Goal: Book appointment/travel/reservation

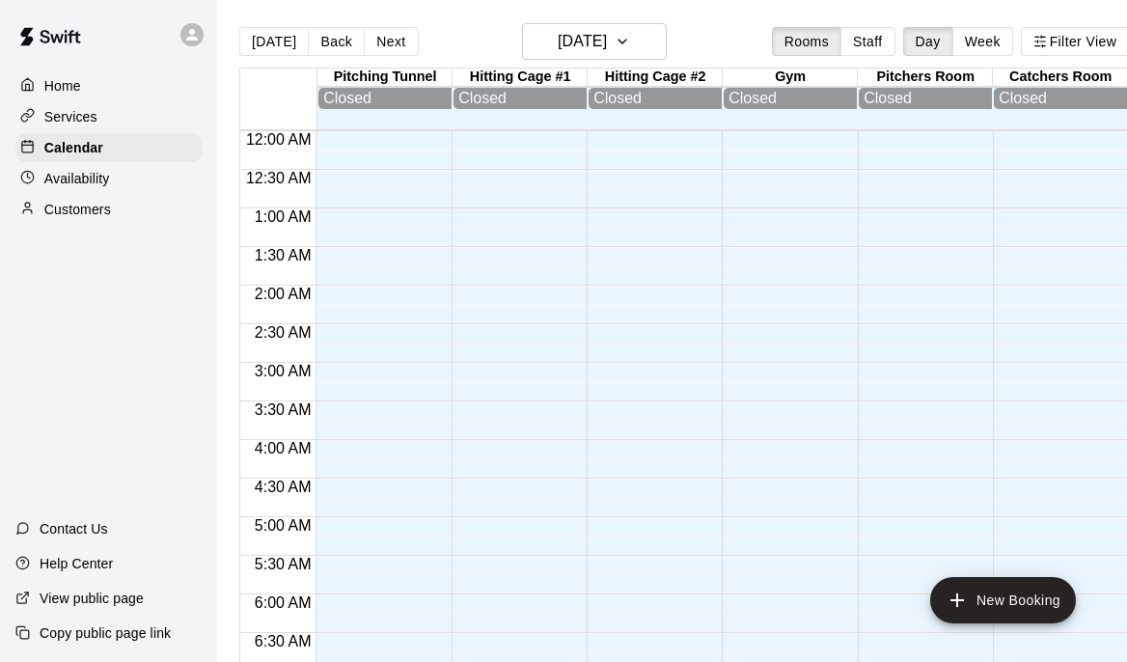
scroll to position [1239, 0]
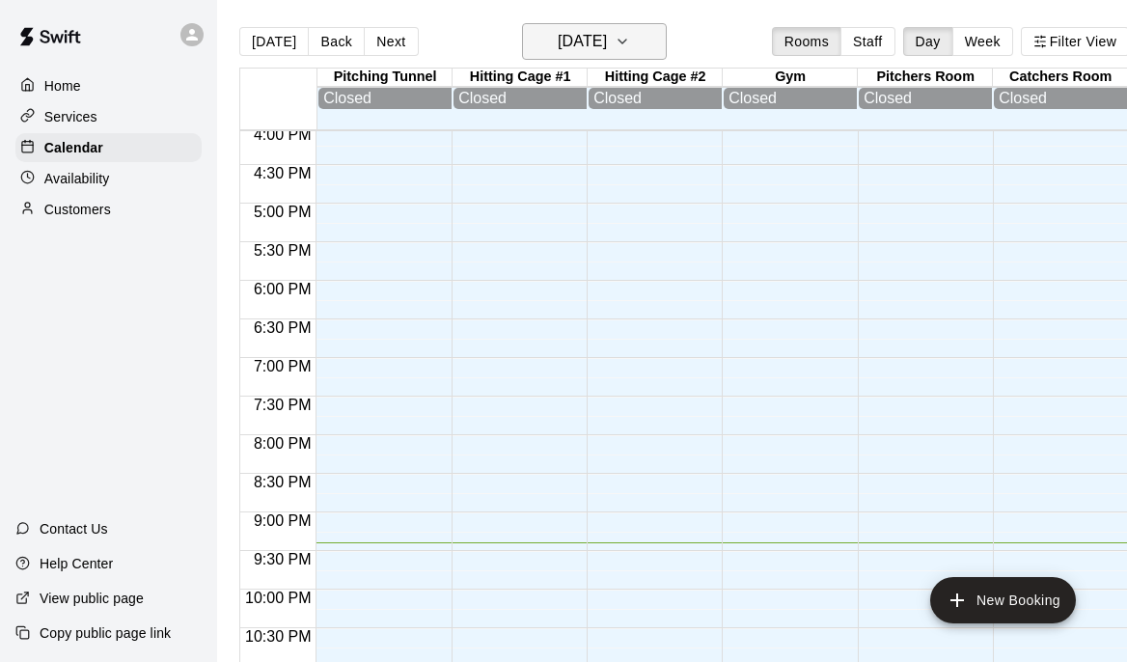
click at [626, 41] on icon "button" at bounding box center [622, 42] width 8 height 4
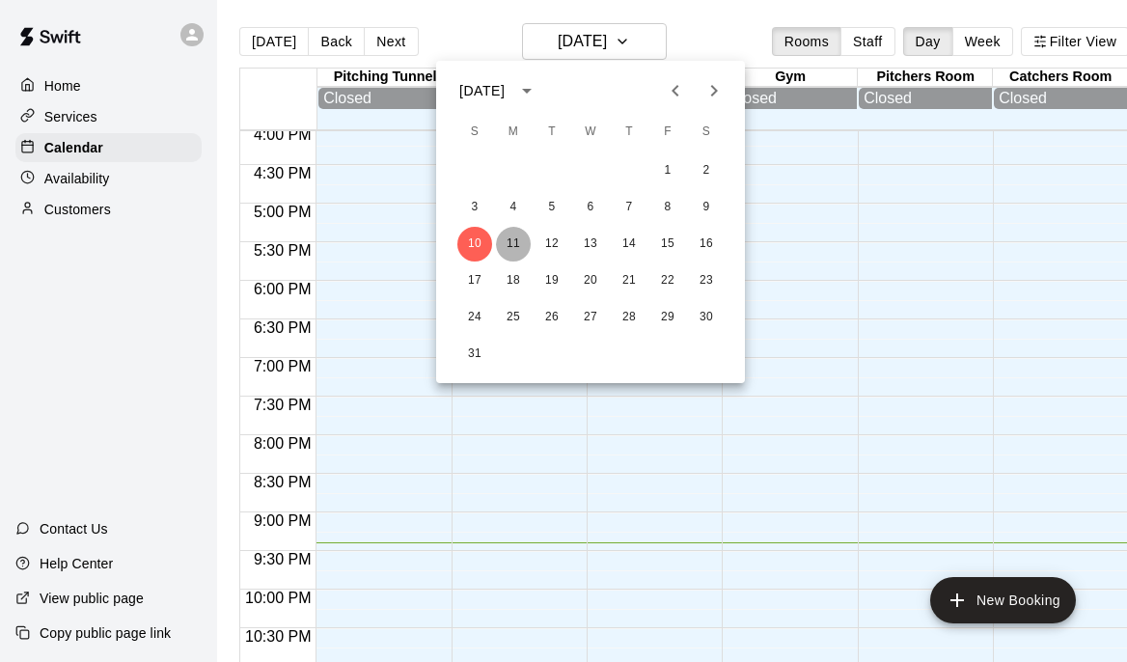
click at [510, 245] on button "11" at bounding box center [513, 244] width 35 height 35
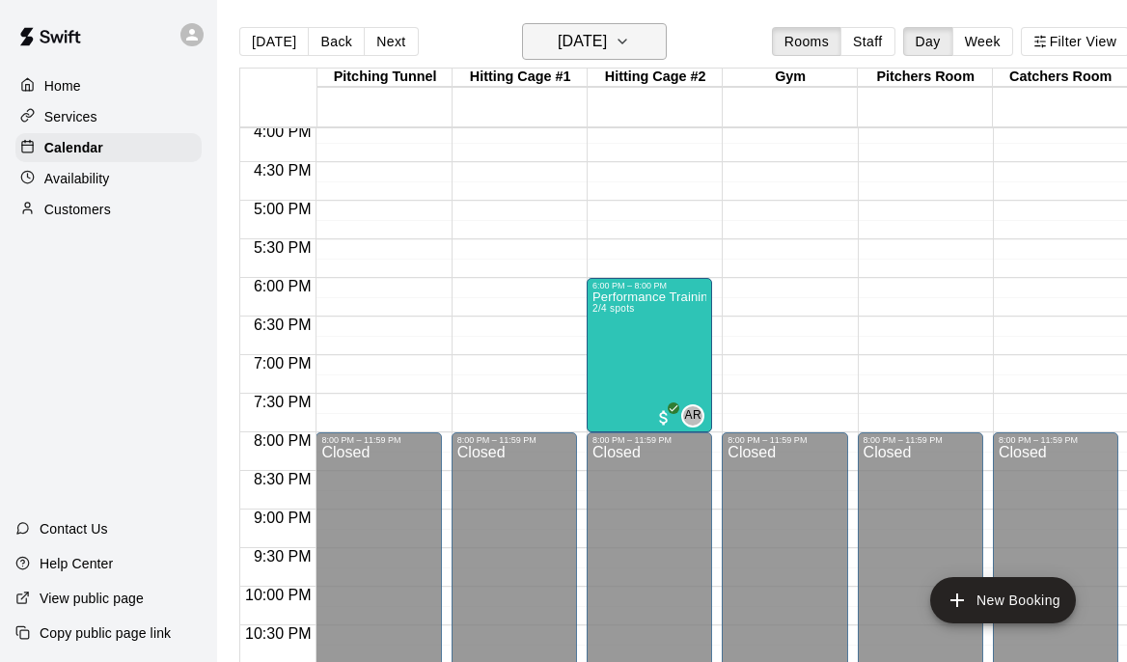
click at [607, 36] on h6 "[DATE]" at bounding box center [581, 41] width 49 height 27
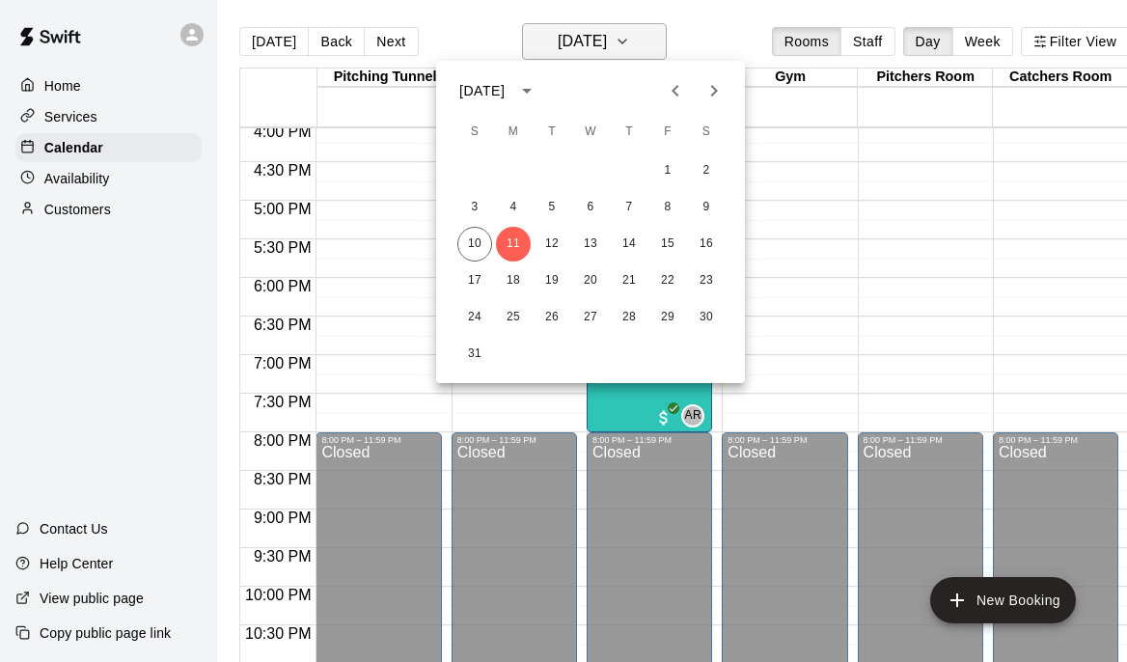
click at [616, 36] on div at bounding box center [563, 331] width 1127 height 662
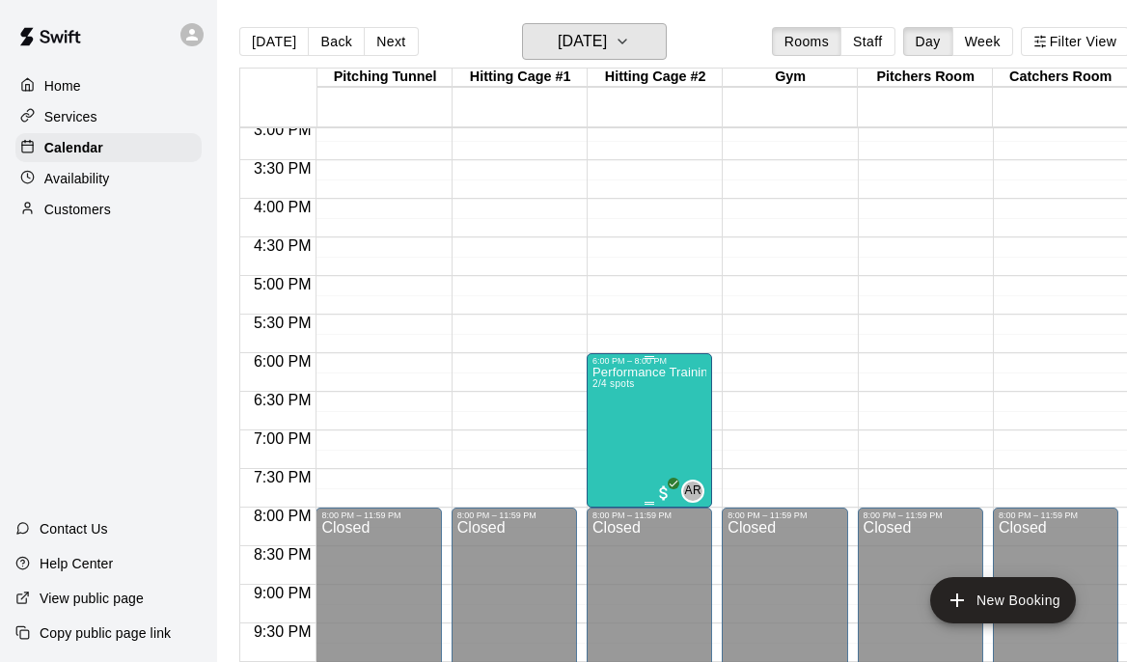
scroll to position [1198, 0]
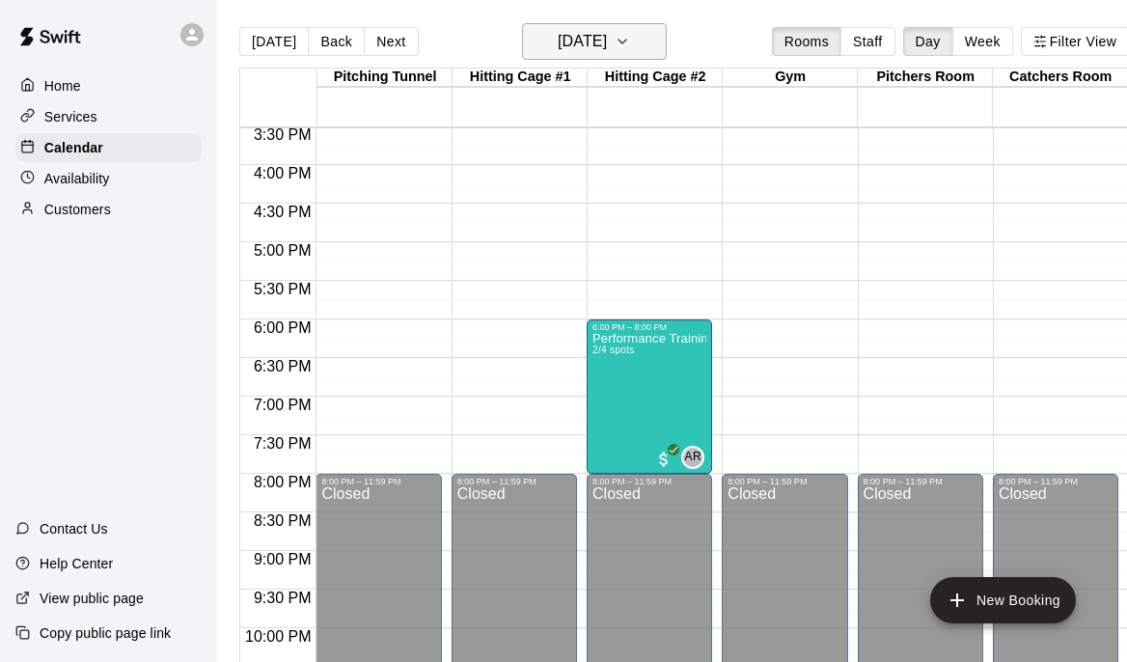
click at [630, 43] on icon "button" at bounding box center [621, 41] width 15 height 23
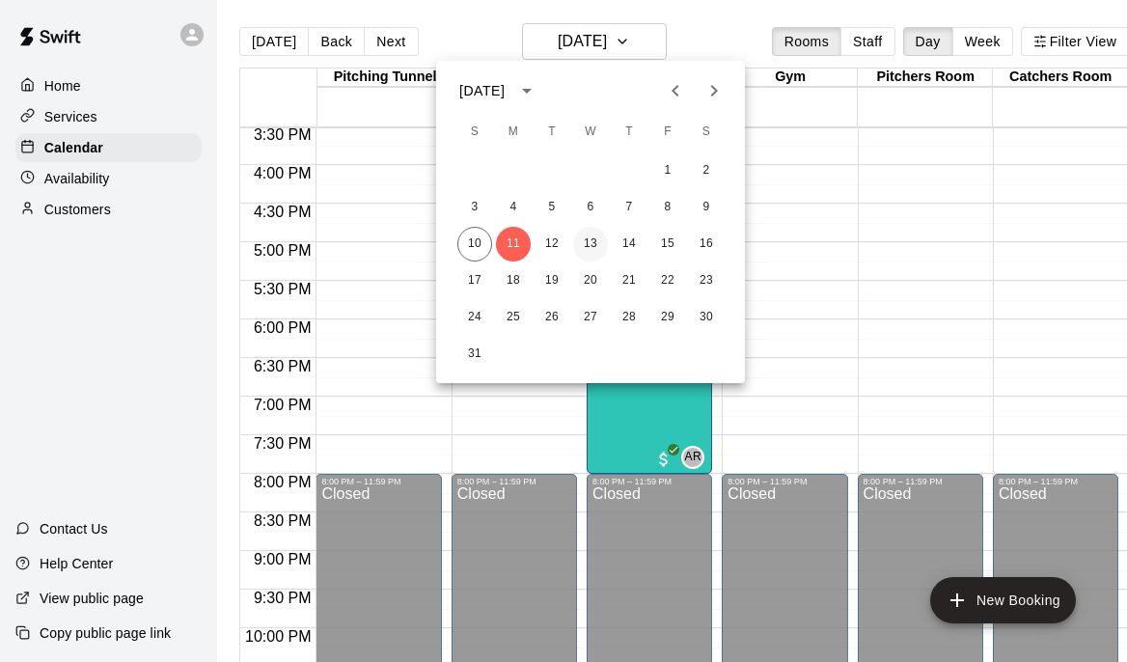
click at [584, 242] on button "13" at bounding box center [590, 244] width 35 height 35
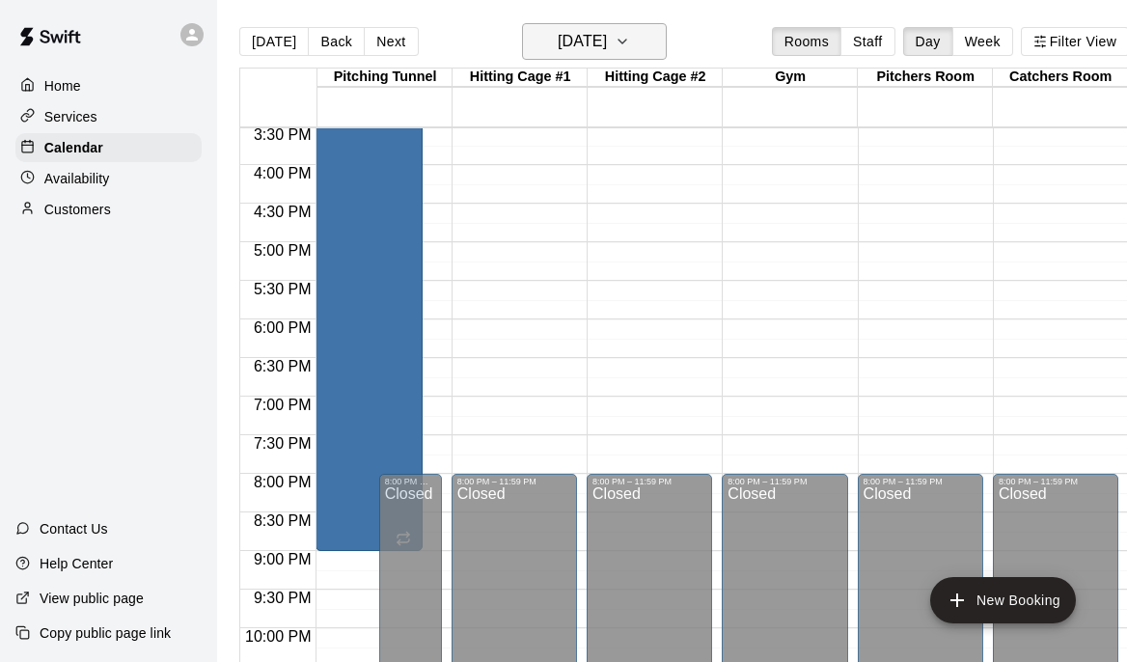
click at [630, 44] on icon "button" at bounding box center [621, 41] width 15 height 23
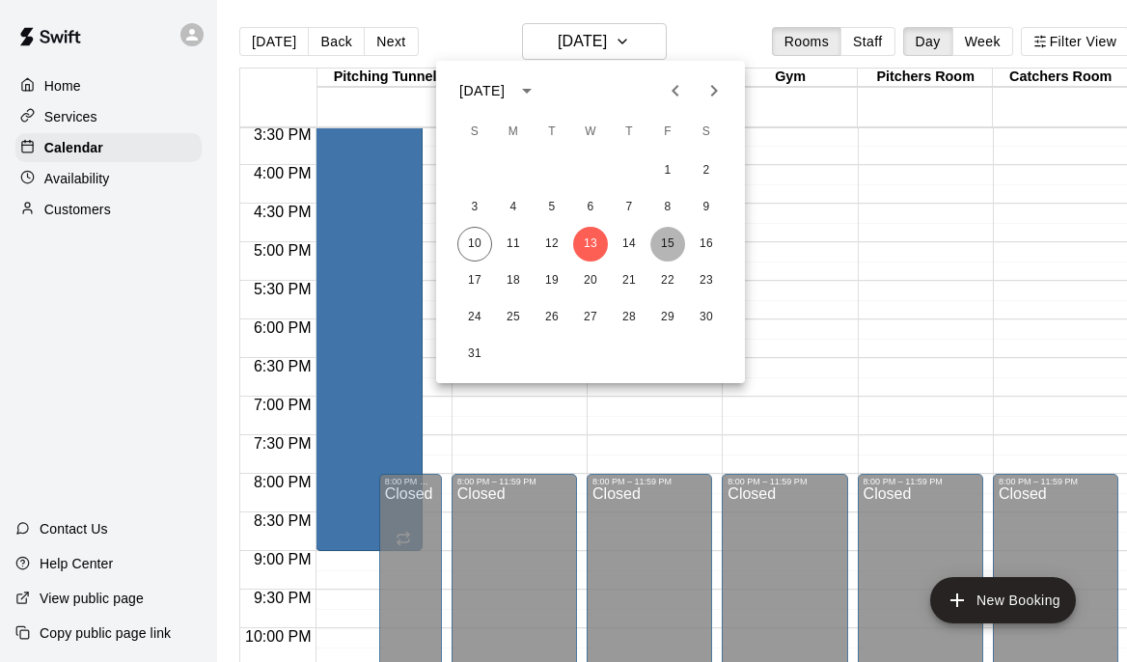
click at [672, 239] on button "15" at bounding box center [667, 244] width 35 height 35
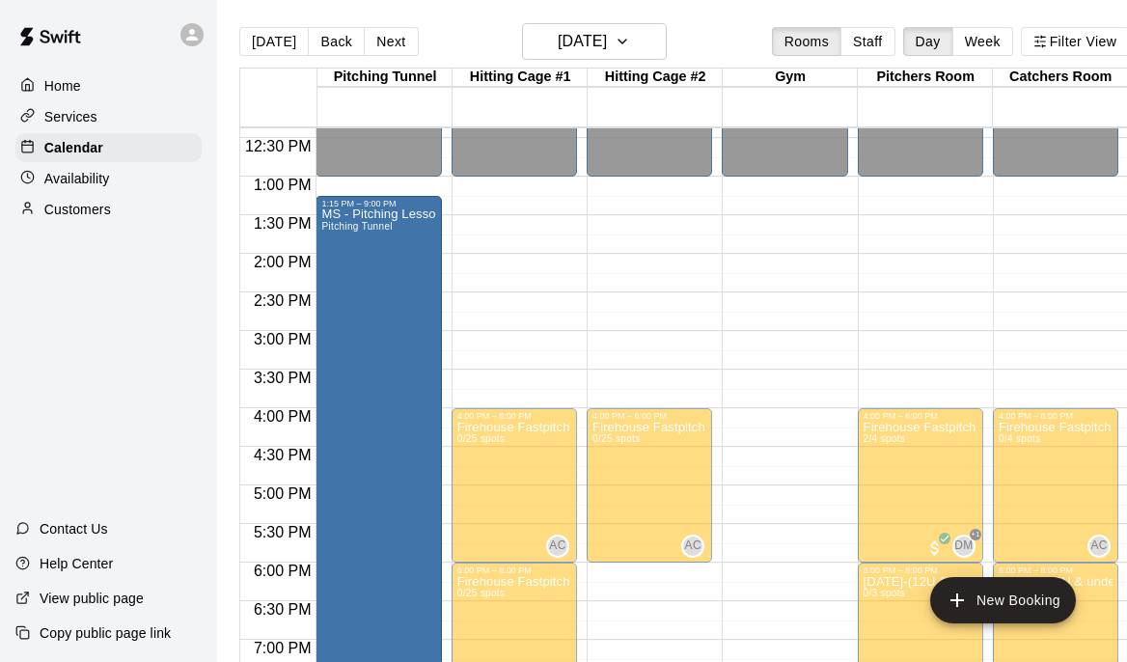
scroll to position [1064, 0]
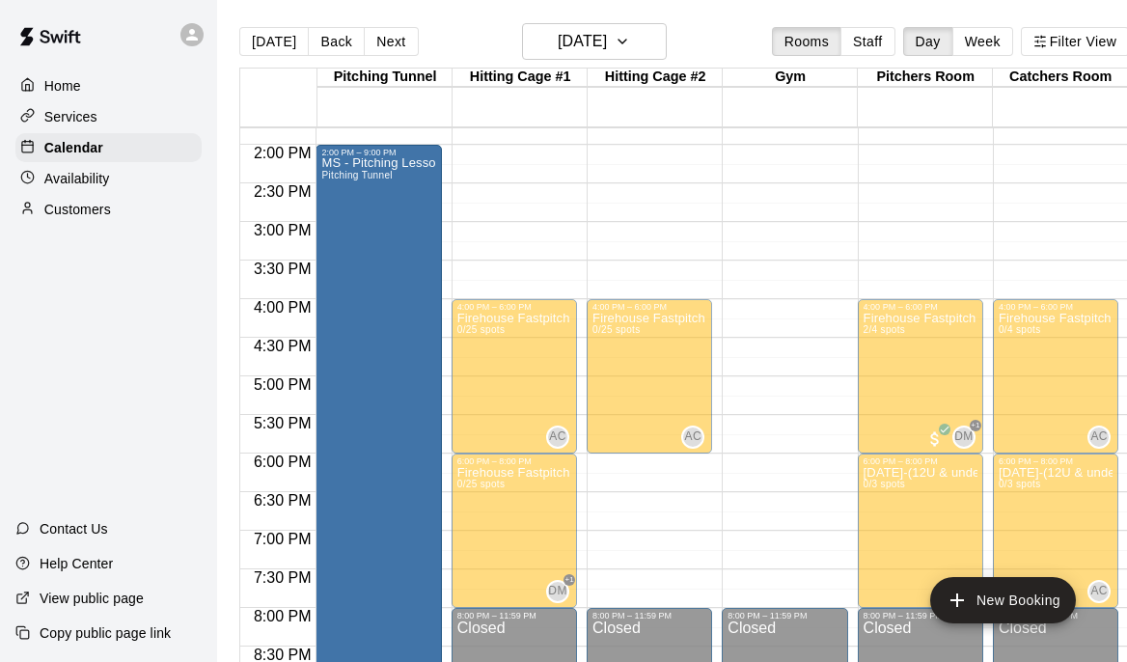
drag, startPoint x: 371, startPoint y: 180, endPoint x: 364, endPoint y: 156, distance: 25.3
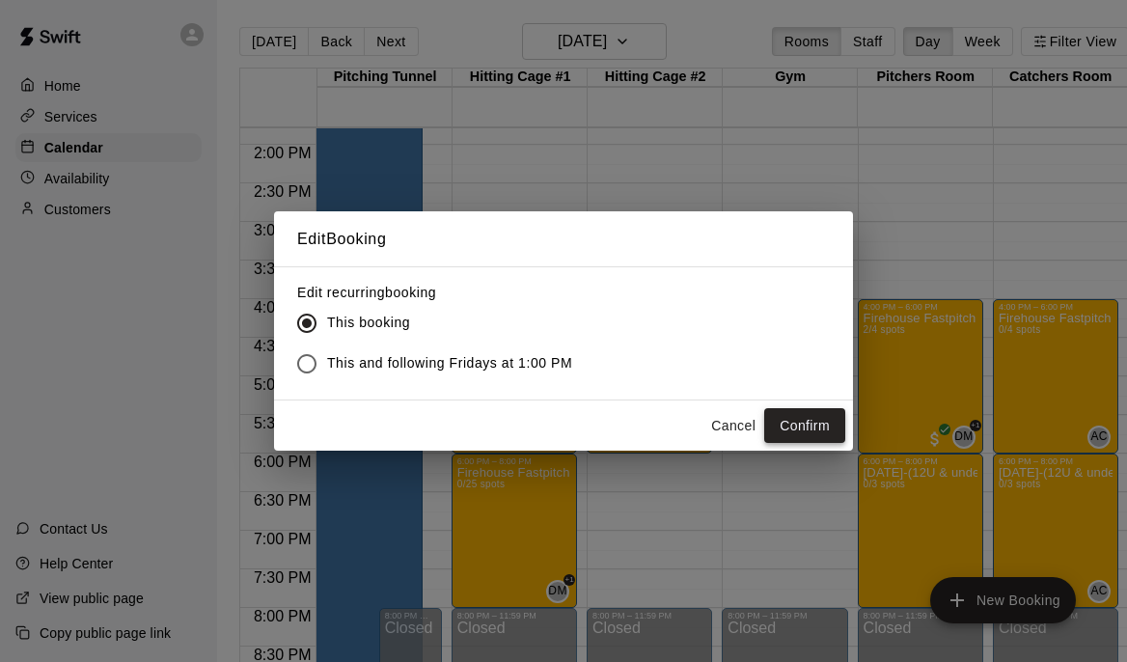
click at [803, 424] on button "Confirm" at bounding box center [804, 426] width 81 height 36
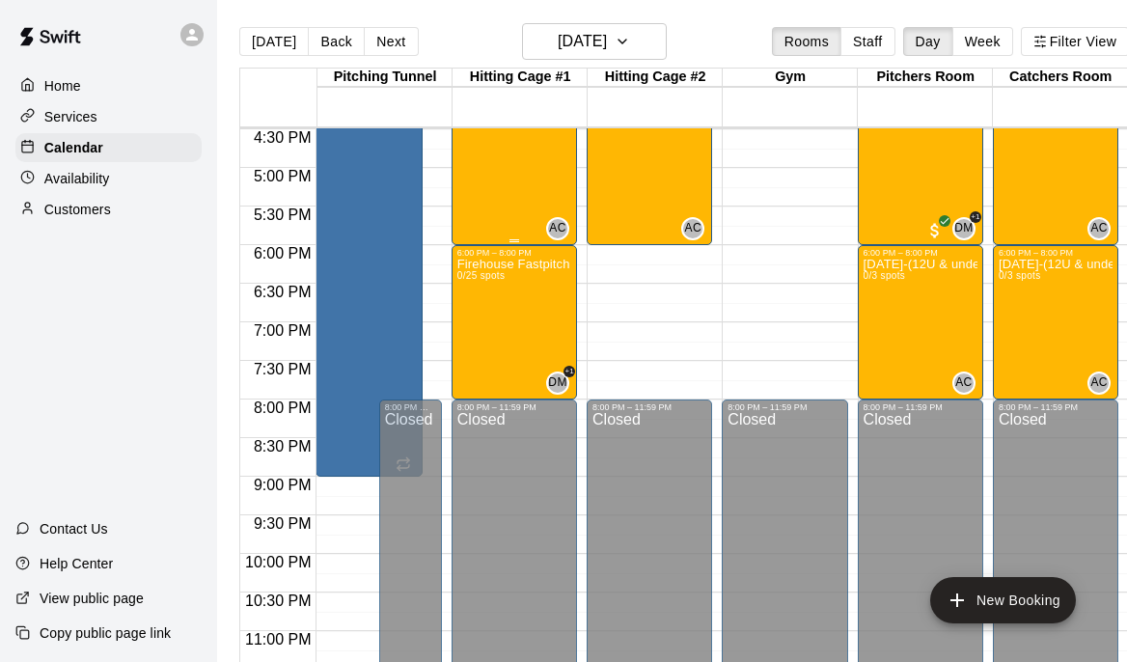
scroll to position [1270, 0]
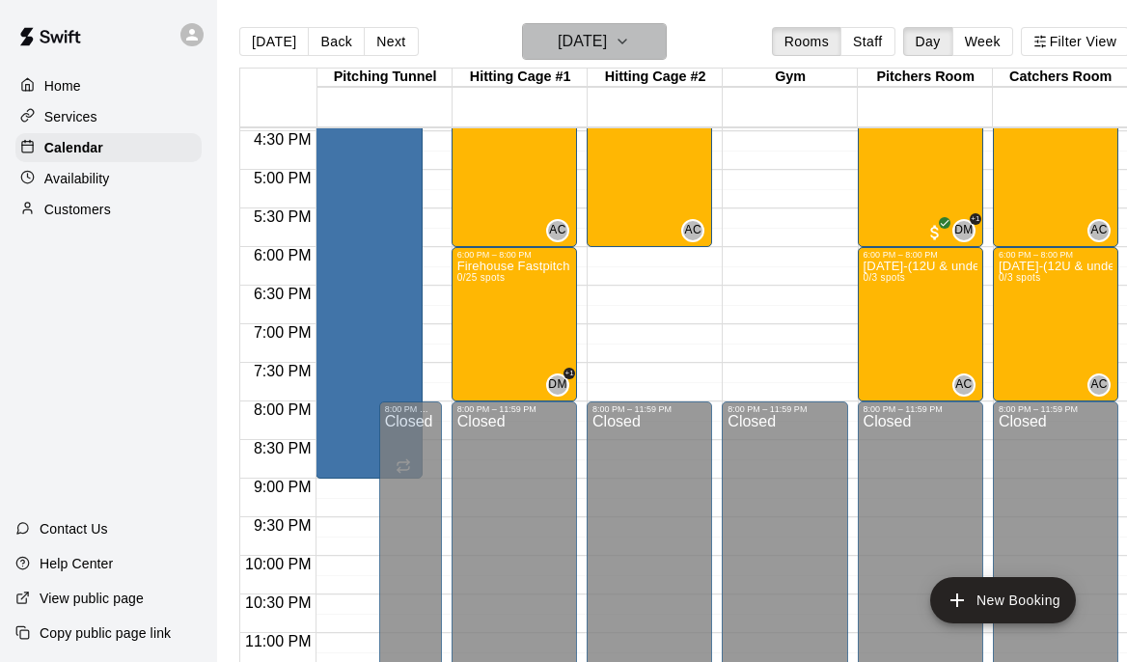
click at [630, 49] on icon "button" at bounding box center [621, 41] width 15 height 23
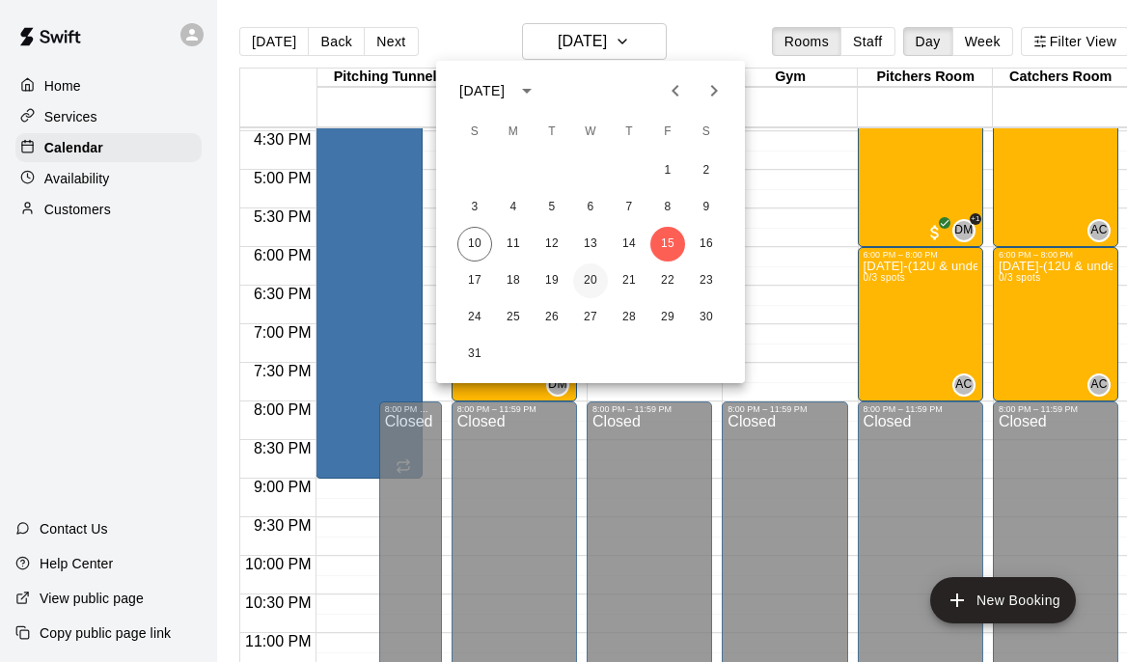
click at [584, 279] on button "20" at bounding box center [590, 280] width 35 height 35
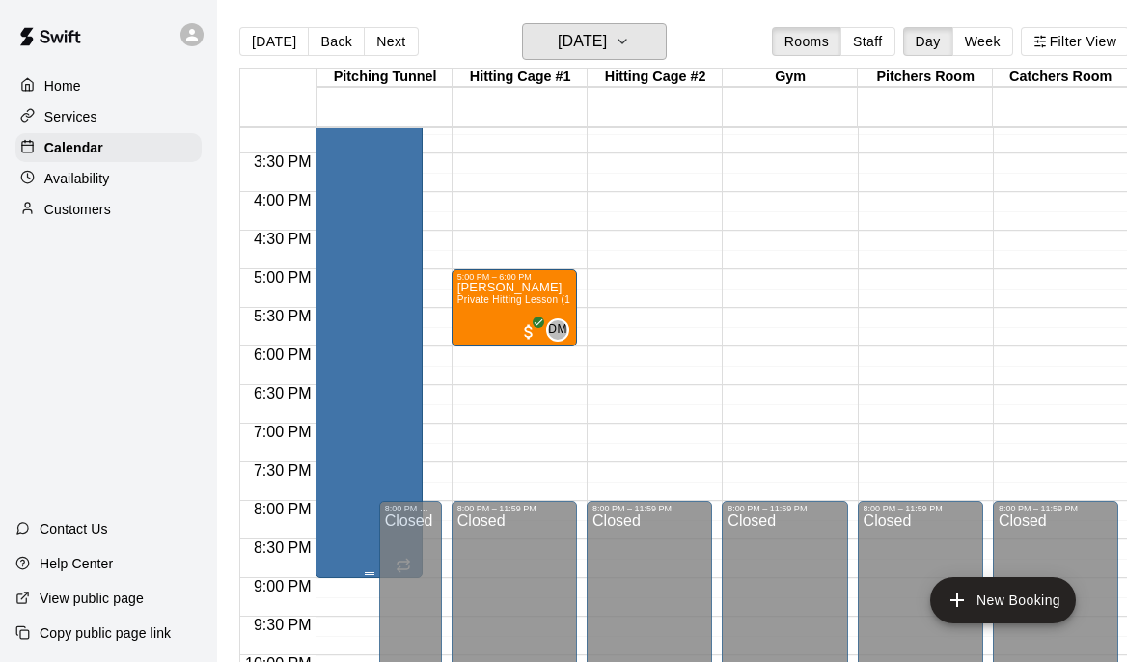
scroll to position [1177, 0]
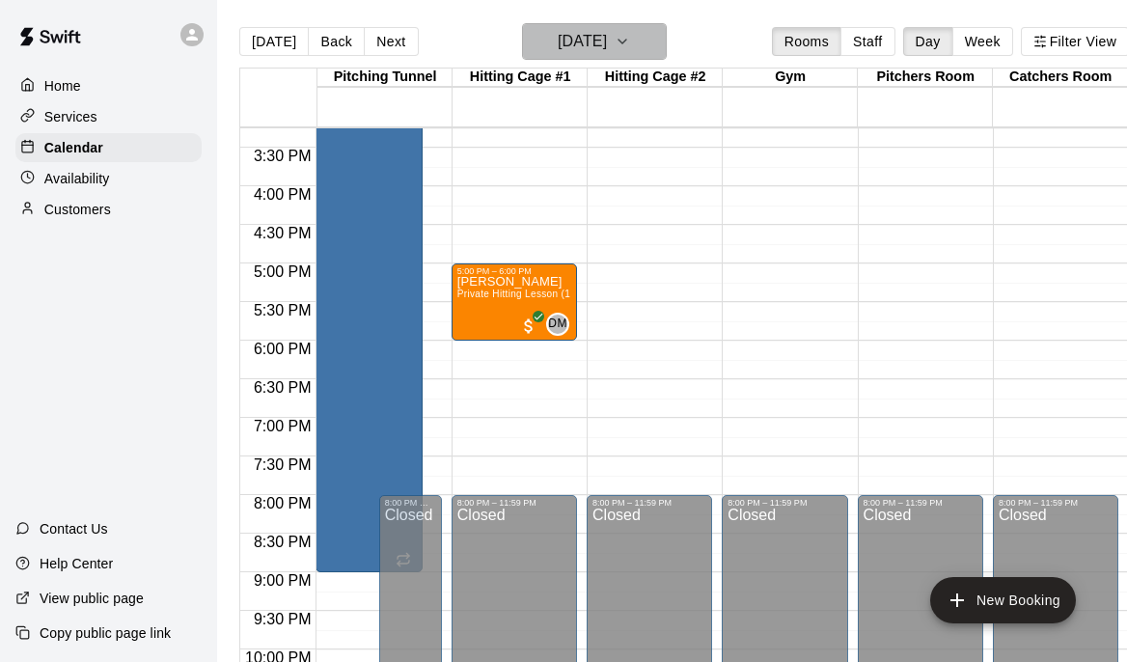
click at [630, 47] on icon "button" at bounding box center [621, 41] width 15 height 23
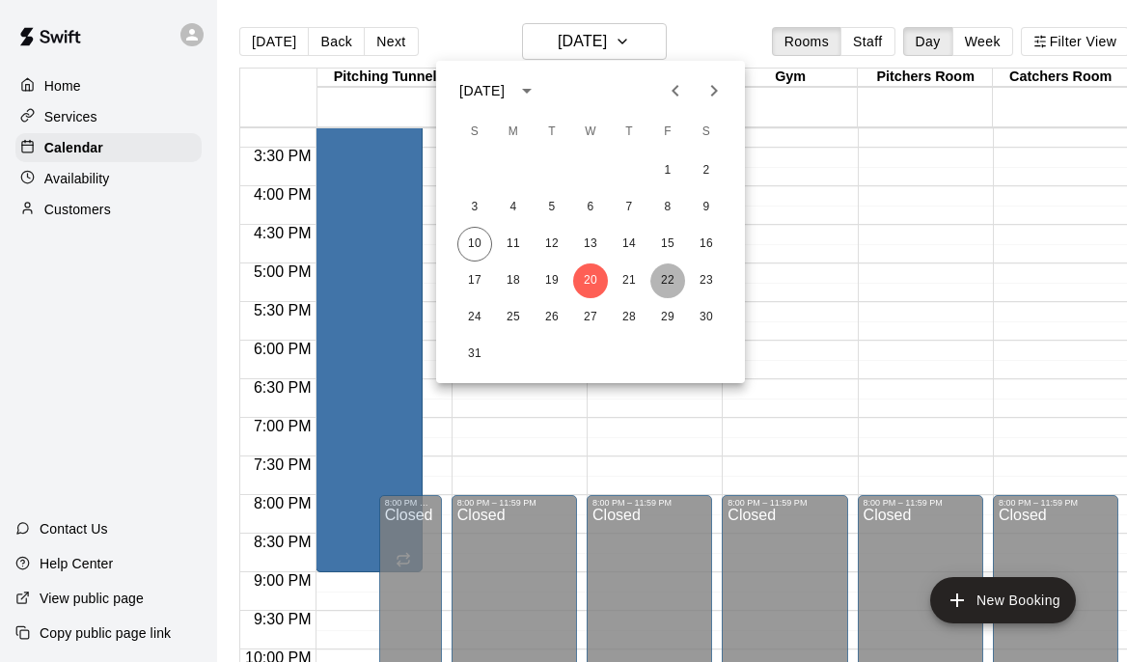
click at [670, 285] on button "22" at bounding box center [667, 280] width 35 height 35
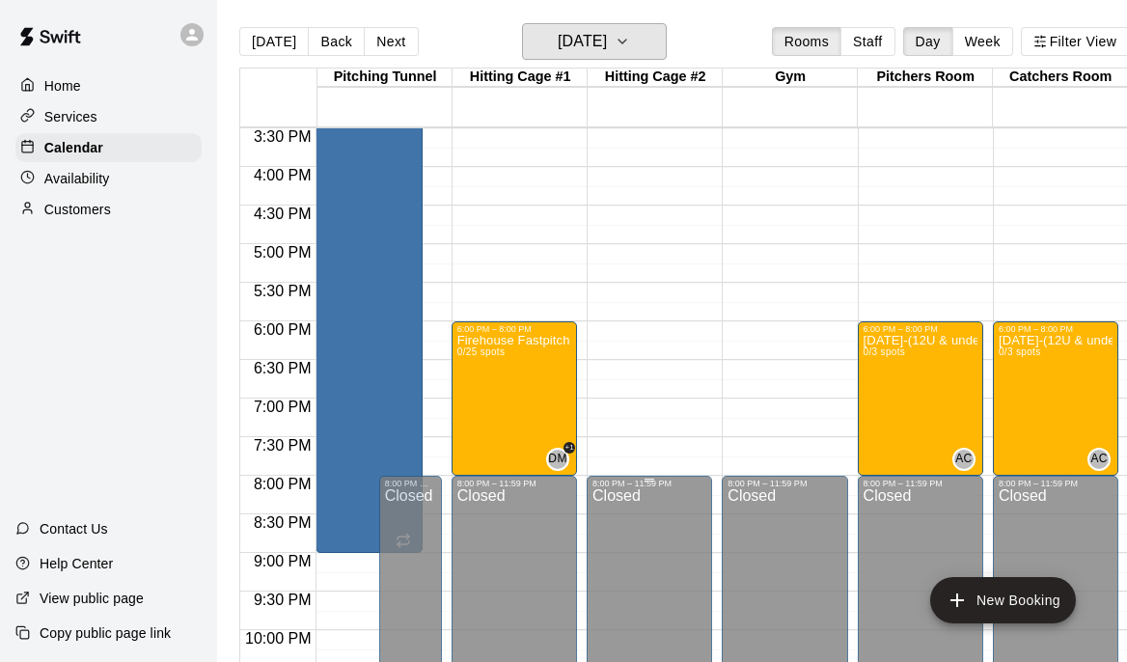
scroll to position [1202, 0]
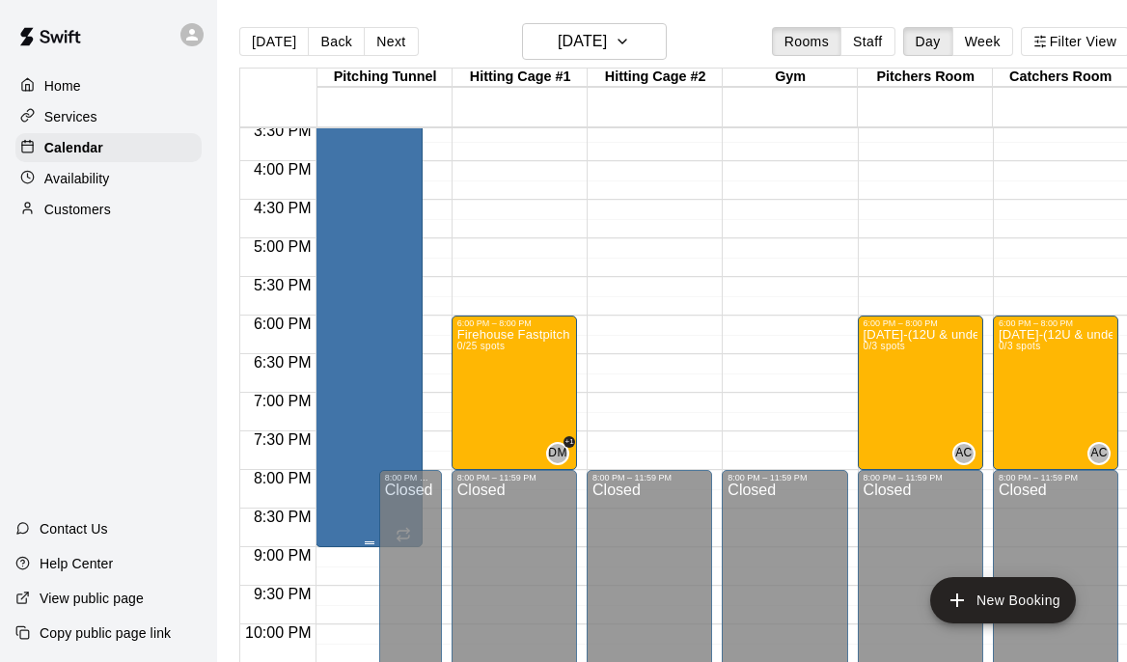
click at [339, 520] on div "MS - Pitching Lessons Pitching Tunnel" at bounding box center [368, 273] width 95 height 662
click at [355, 534] on div at bounding box center [563, 331] width 1127 height 662
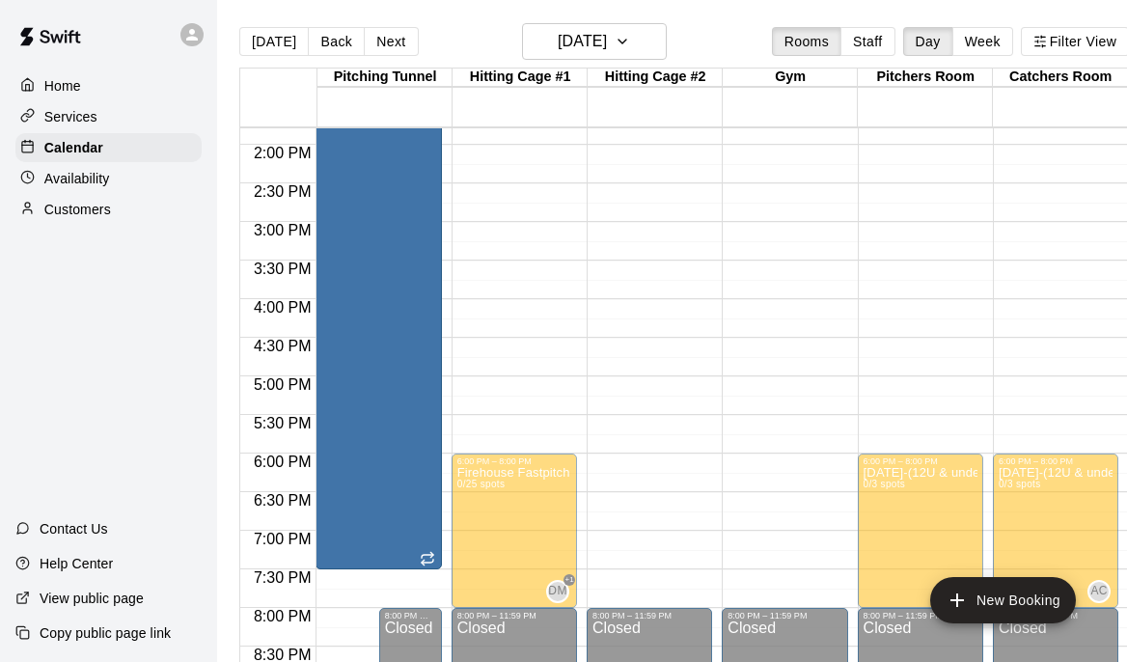
scroll to position [1003, 0]
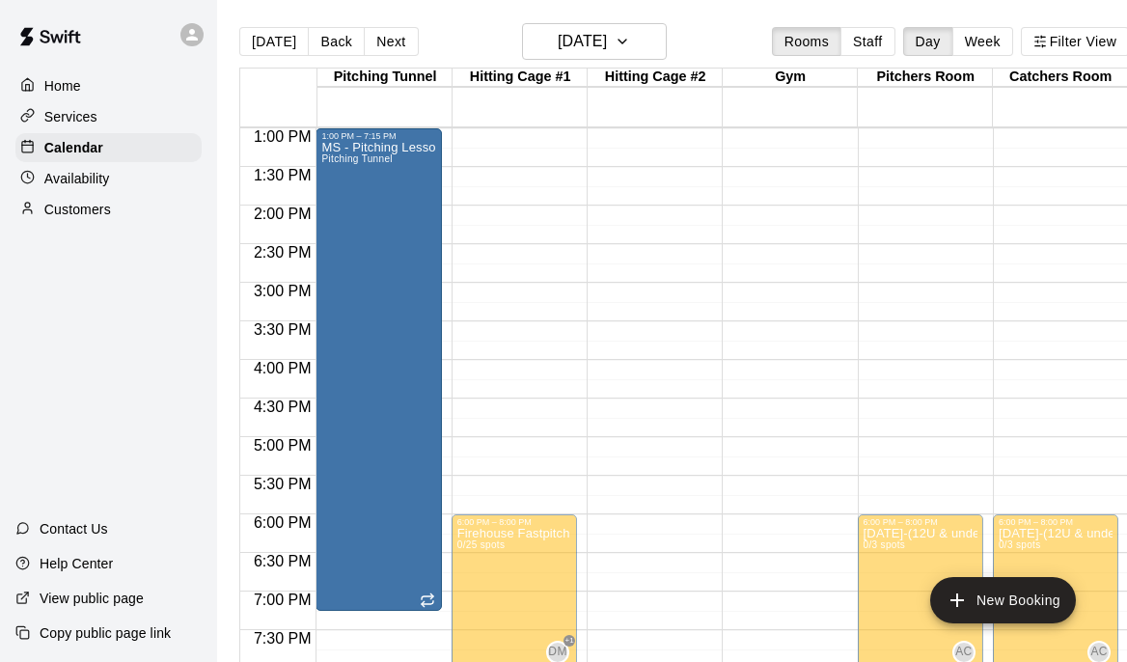
drag, startPoint x: 369, startPoint y: 543, endPoint x: 391, endPoint y: 616, distance: 76.3
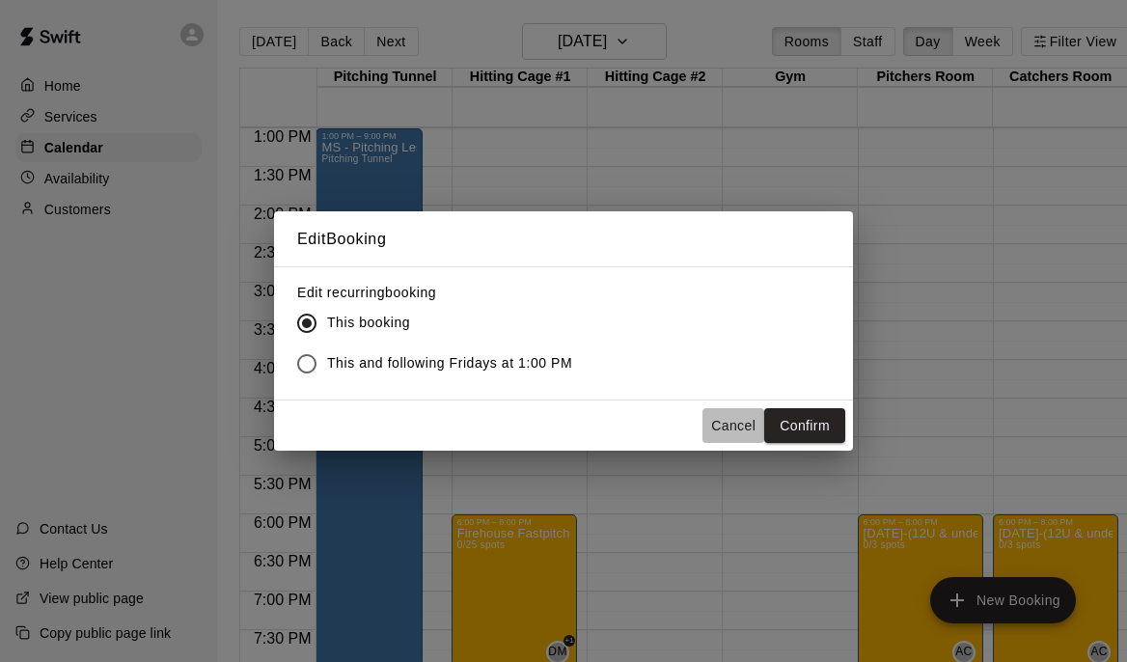
click at [743, 420] on button "Cancel" at bounding box center [733, 426] width 62 height 36
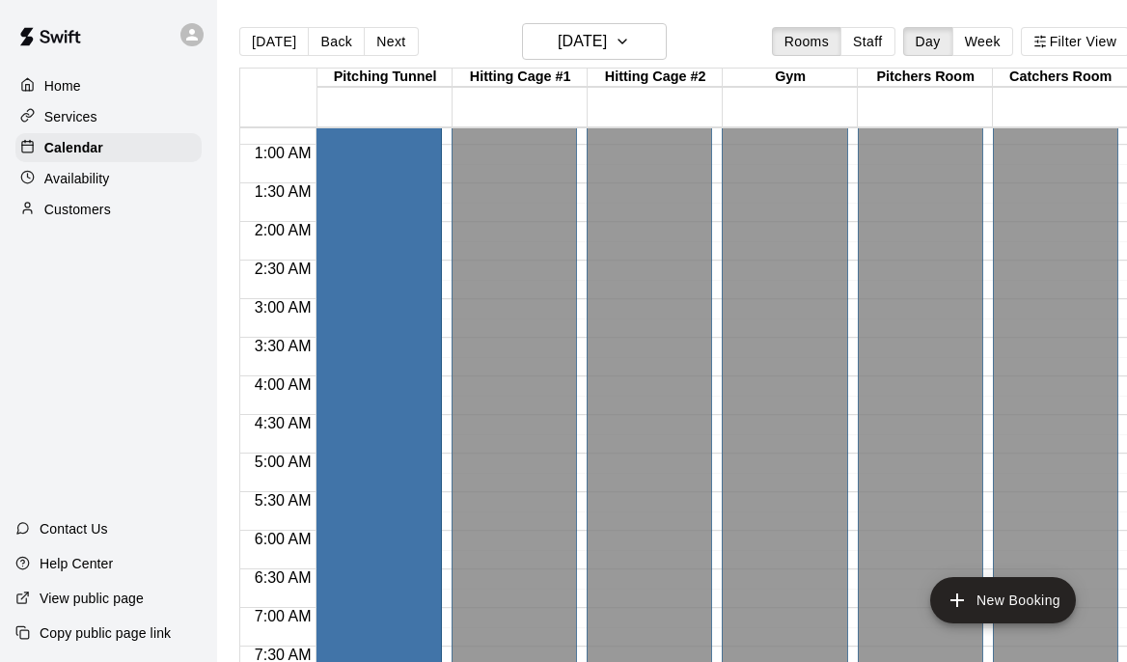
scroll to position [61, 0]
drag, startPoint x: 369, startPoint y: 532, endPoint x: 369, endPoint y: 515, distance: 17.4
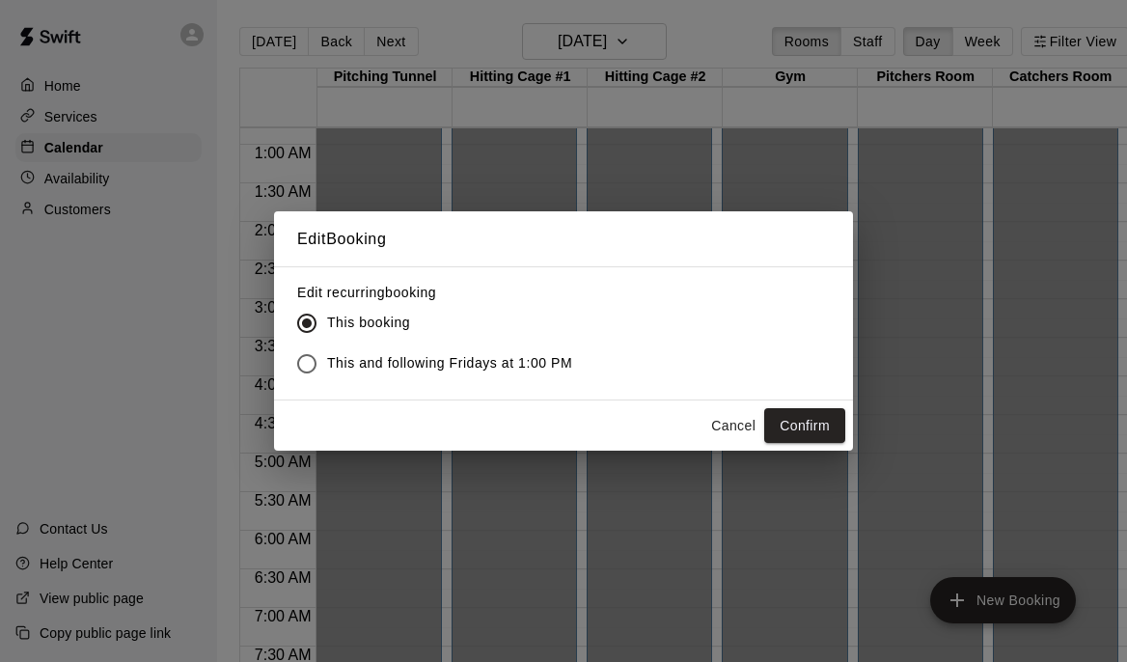
click at [723, 423] on button "Cancel" at bounding box center [733, 426] width 62 height 36
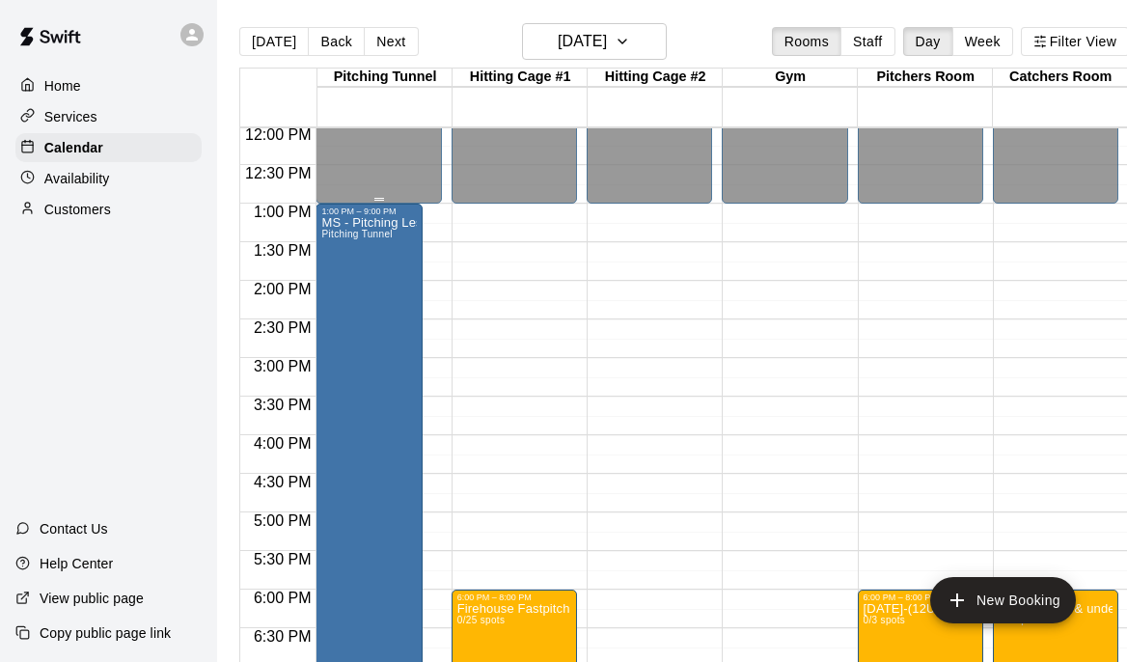
scroll to position [954, 0]
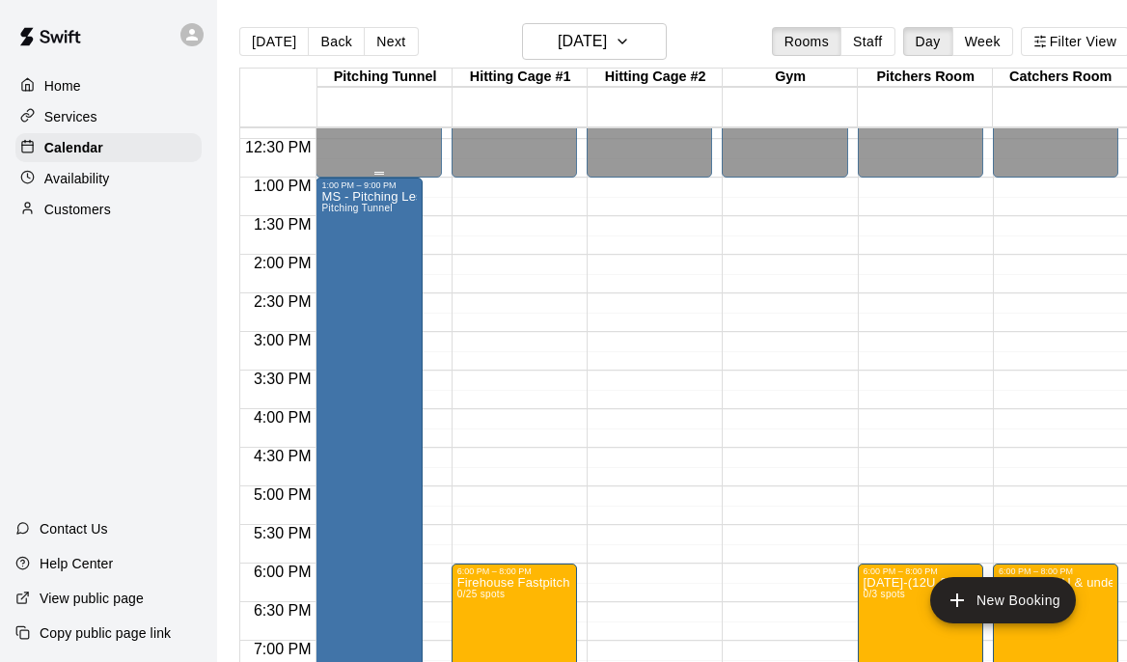
click at [385, 463] on div "MS - Pitching Lessons Pitching Tunnel" at bounding box center [368, 521] width 95 height 662
click at [339, 208] on icon "edit" at bounding box center [341, 211] width 23 height 23
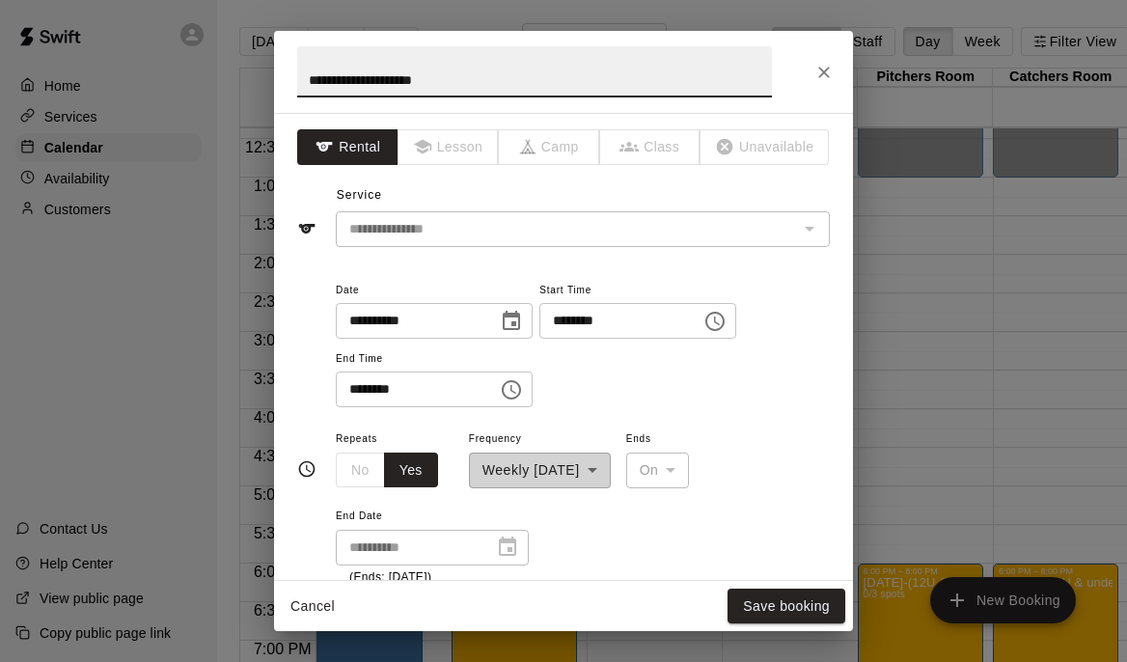
click at [361, 394] on input "********" at bounding box center [410, 389] width 149 height 36
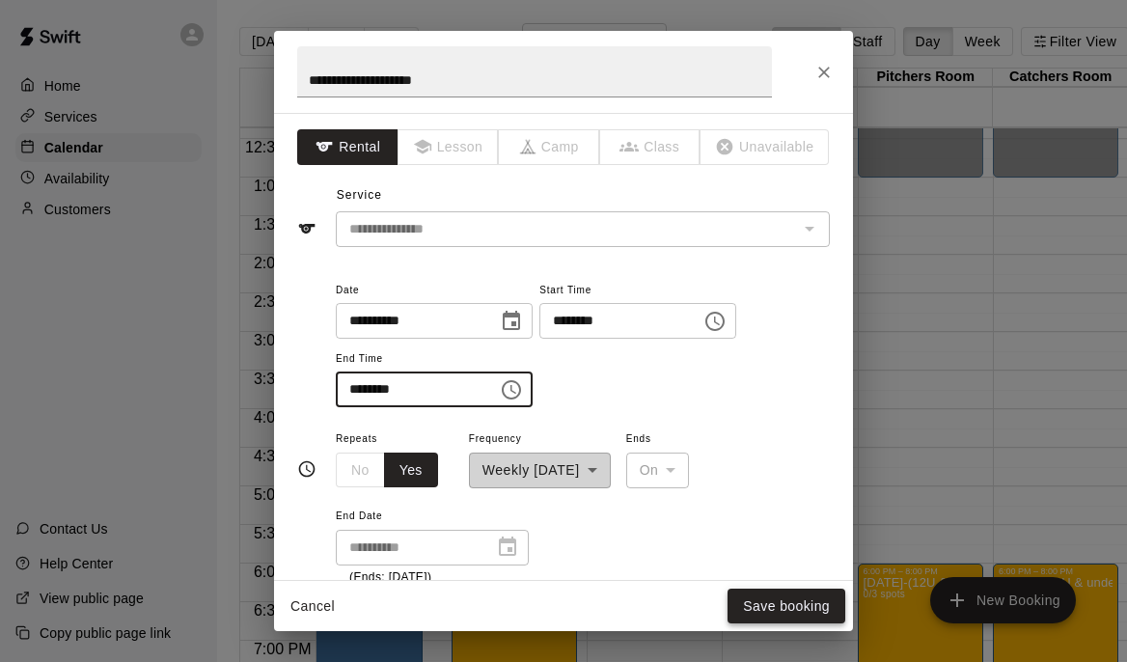
type input "********"
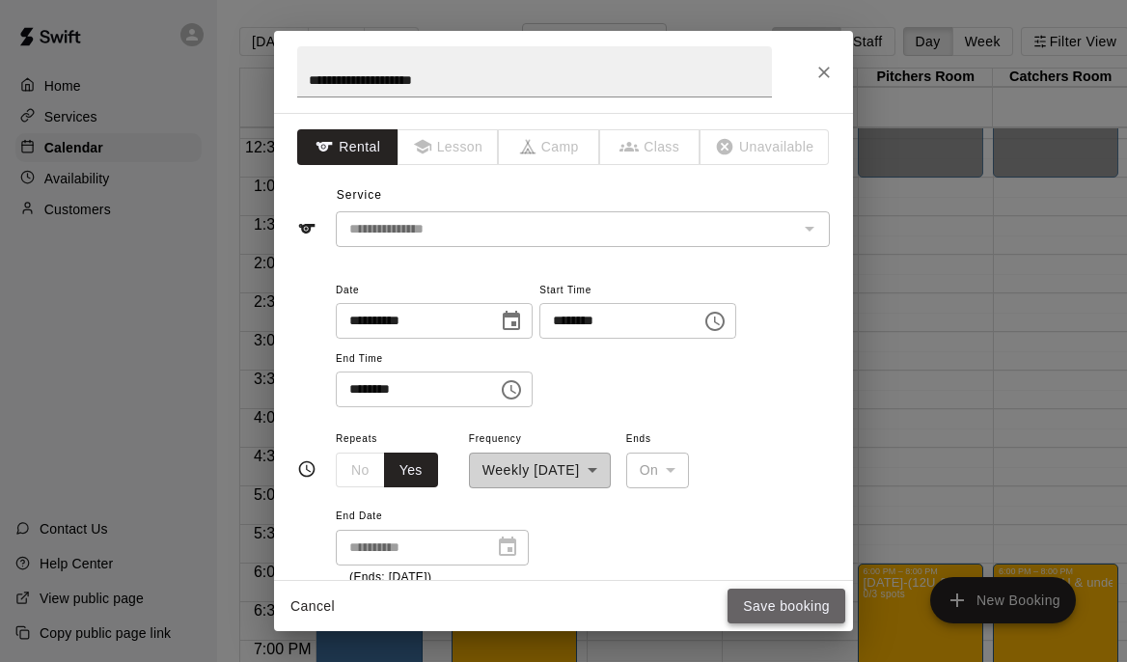
click at [782, 606] on button "Save booking" at bounding box center [786, 606] width 118 height 36
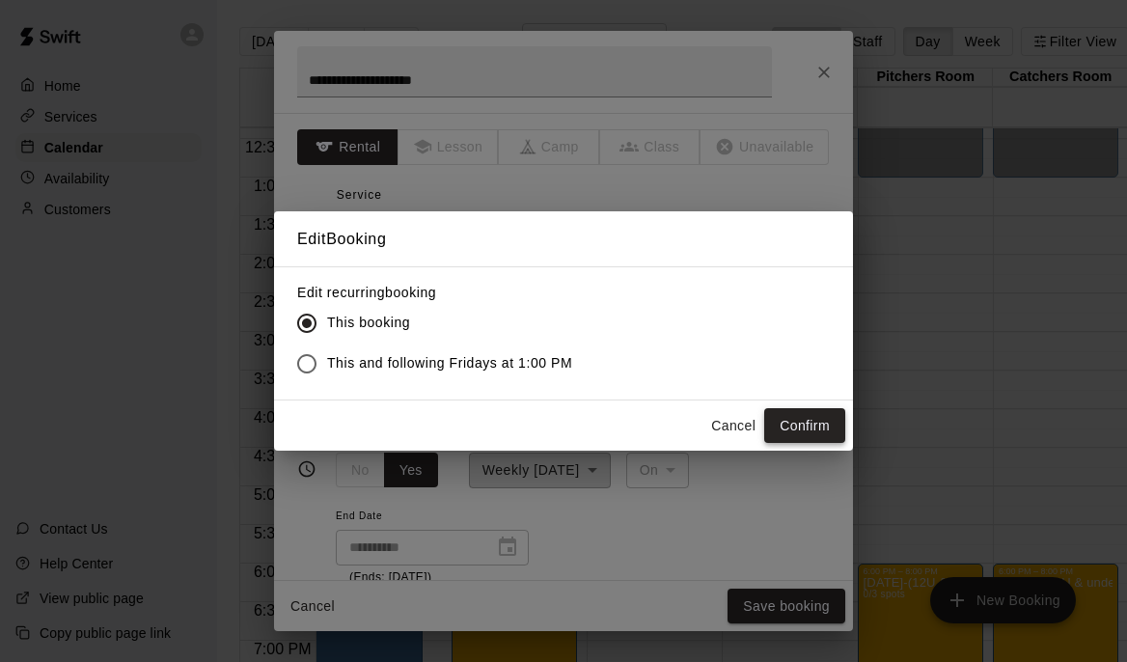
click at [826, 417] on button "Confirm" at bounding box center [804, 426] width 81 height 36
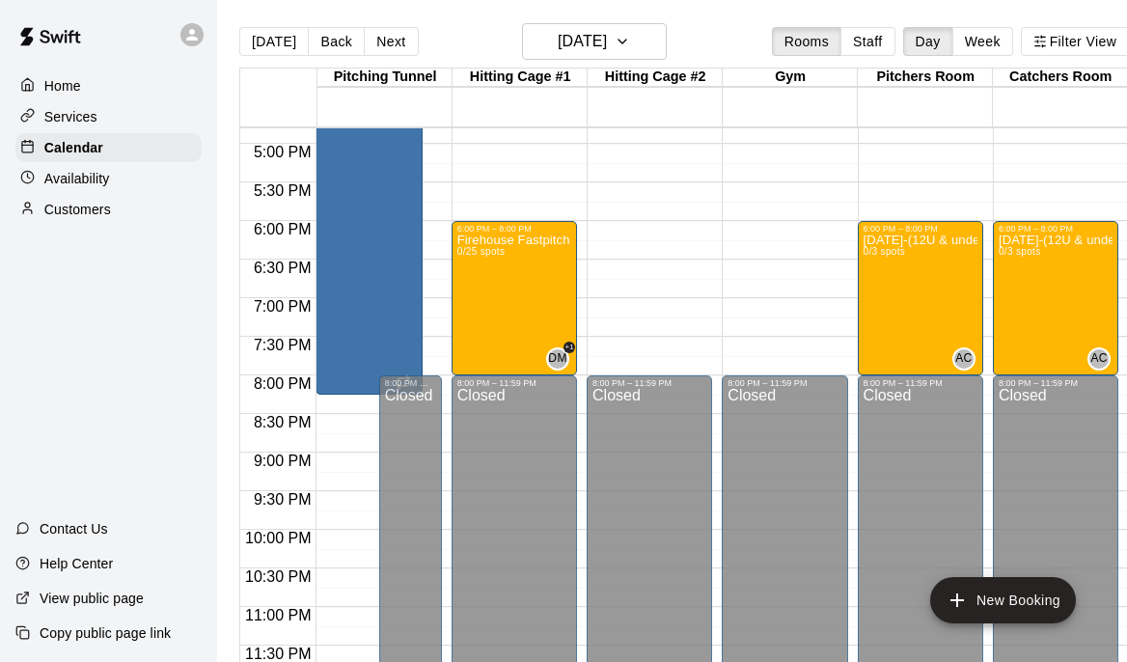
scroll to position [8, 0]
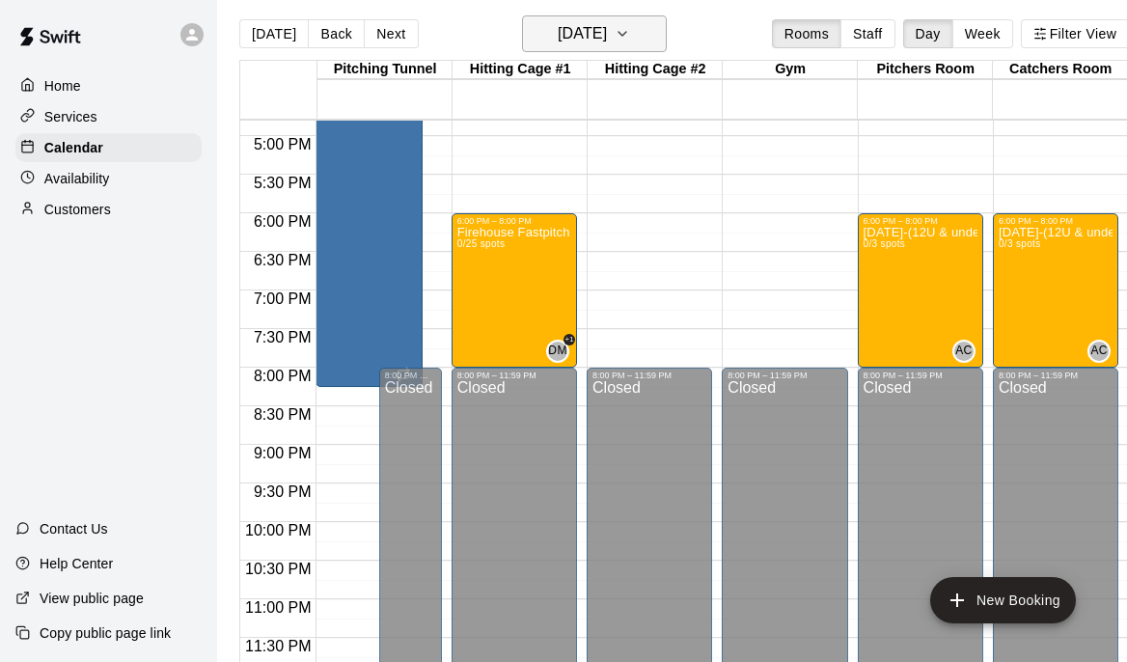
click at [630, 38] on icon "button" at bounding box center [621, 33] width 15 height 23
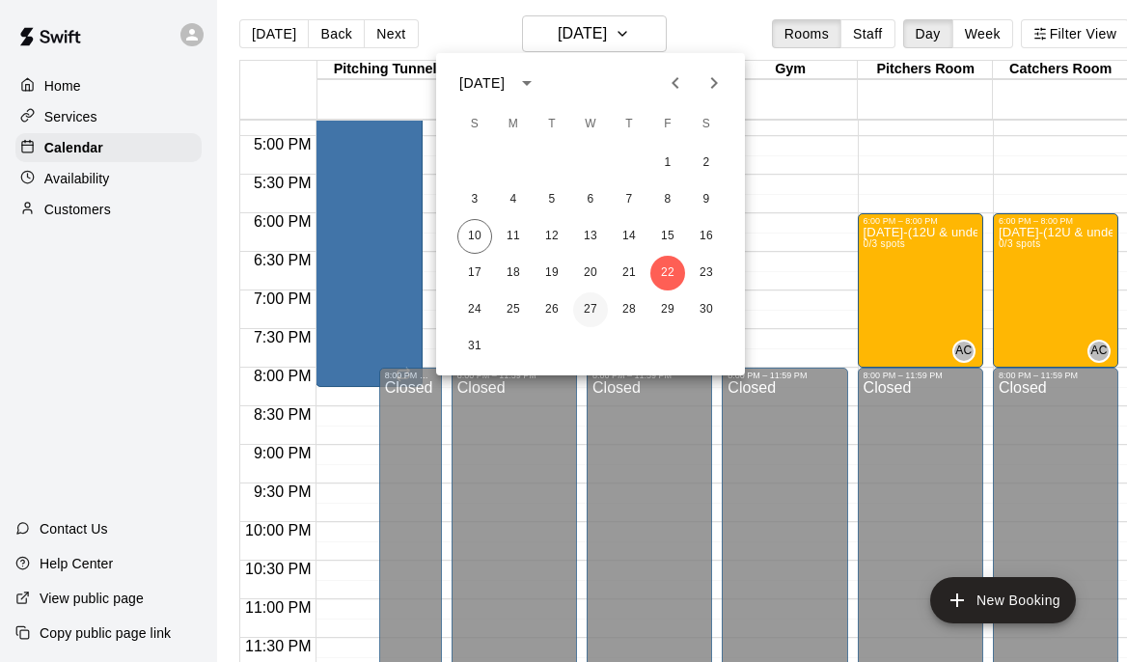
click at [589, 313] on button "27" at bounding box center [590, 309] width 35 height 35
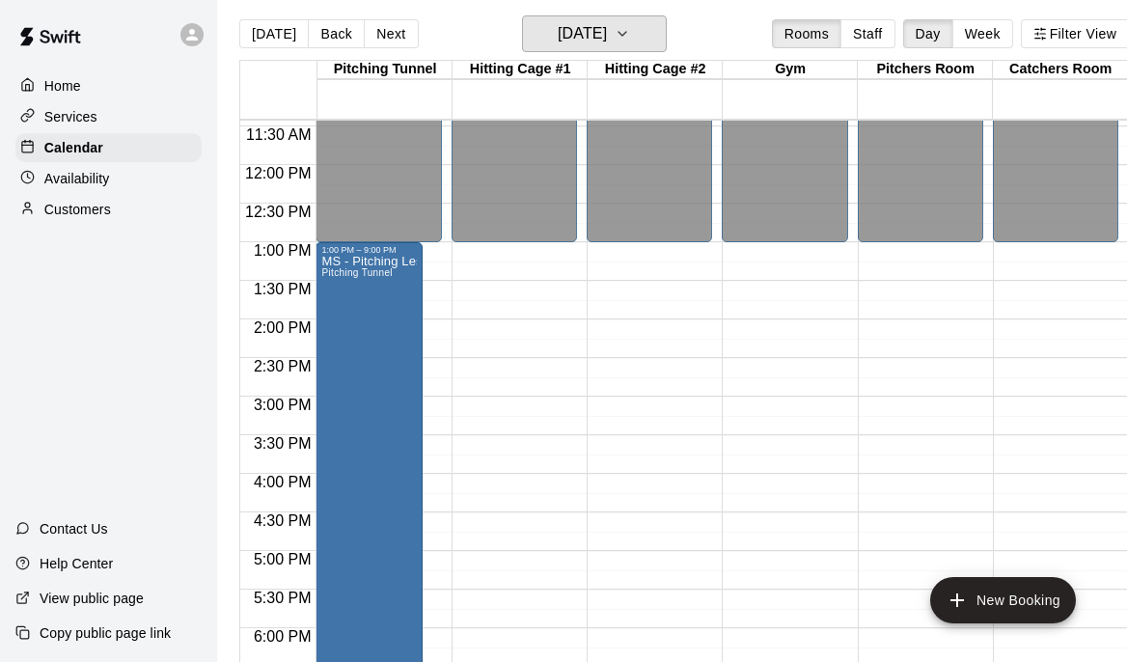
scroll to position [837, 0]
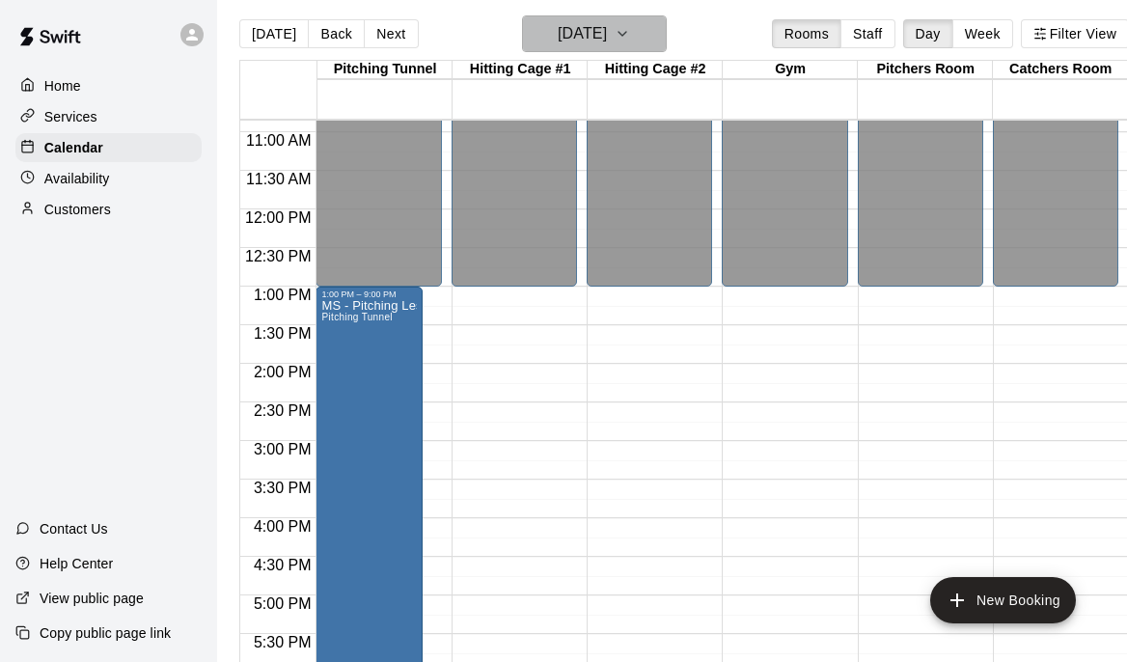
click at [630, 35] on icon "button" at bounding box center [621, 33] width 15 height 23
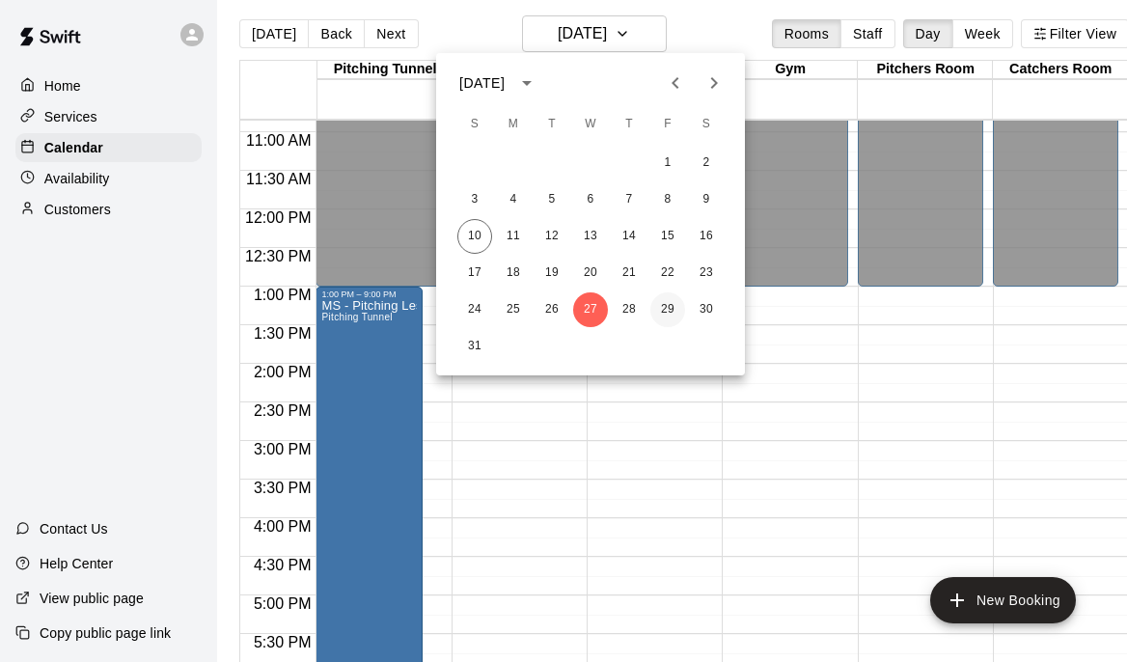
click at [662, 308] on button "29" at bounding box center [667, 309] width 35 height 35
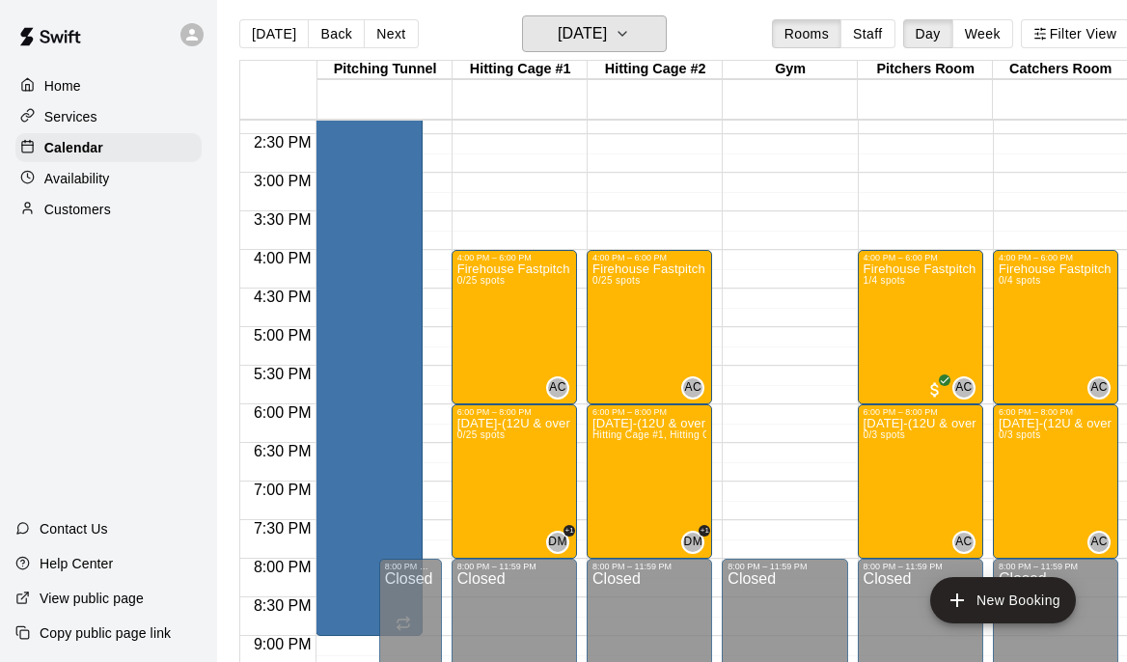
scroll to position [1098, 0]
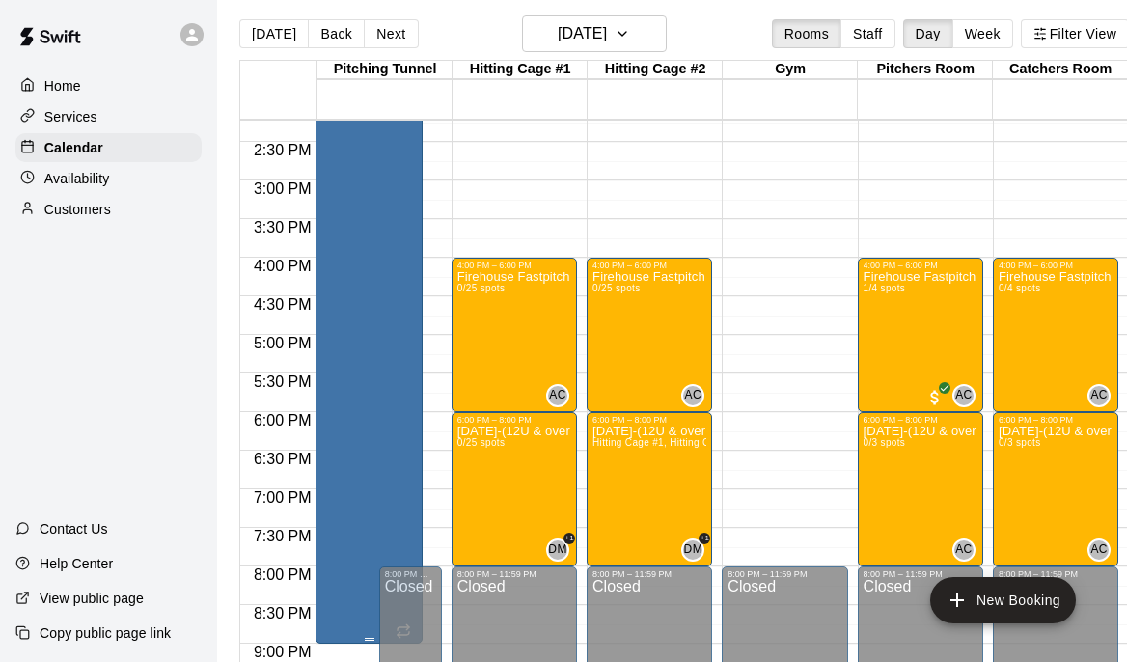
click at [375, 345] on div "MS - Pitching Lessons Pitching Tunnel" at bounding box center [368, 370] width 95 height 662
click at [339, 74] on button "edit" at bounding box center [341, 60] width 39 height 39
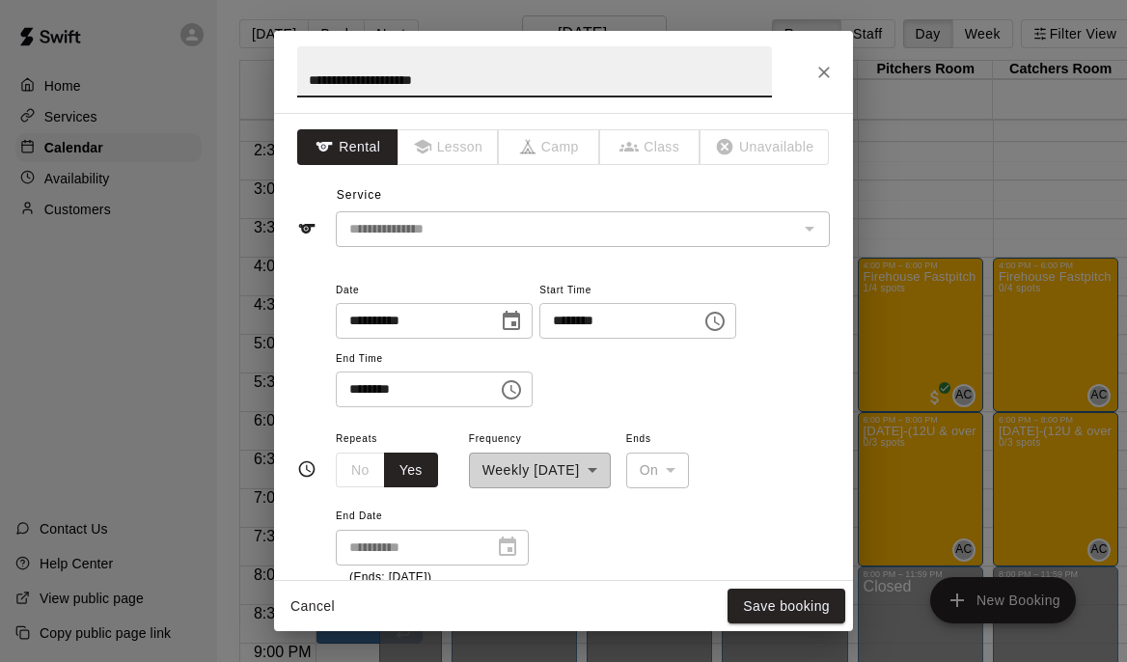
click at [576, 332] on input "********" at bounding box center [613, 321] width 149 height 36
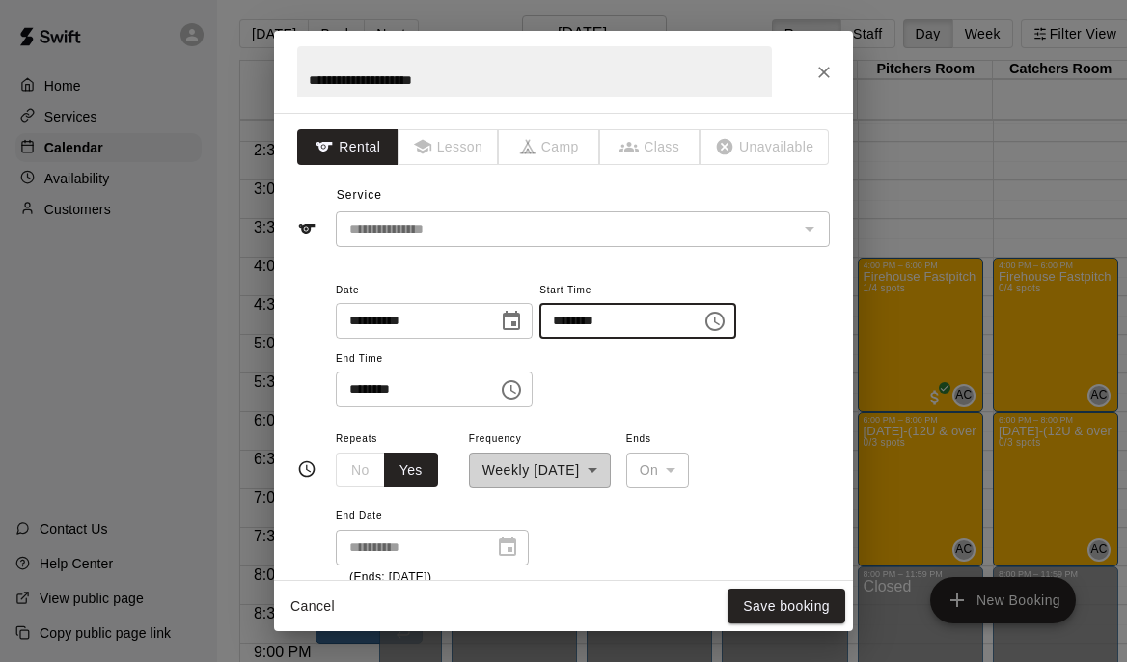
type input "********"
click at [780, 607] on button "Save booking" at bounding box center [786, 606] width 118 height 36
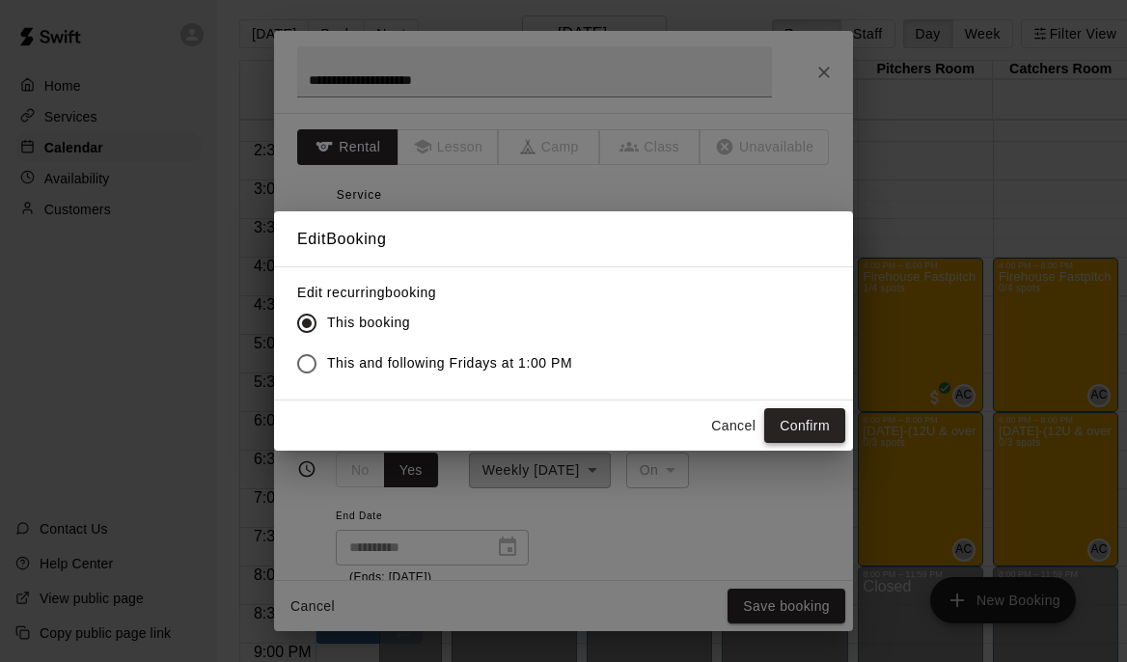
click at [809, 426] on button "Confirm" at bounding box center [804, 426] width 81 height 36
